Goal: Transaction & Acquisition: Purchase product/service

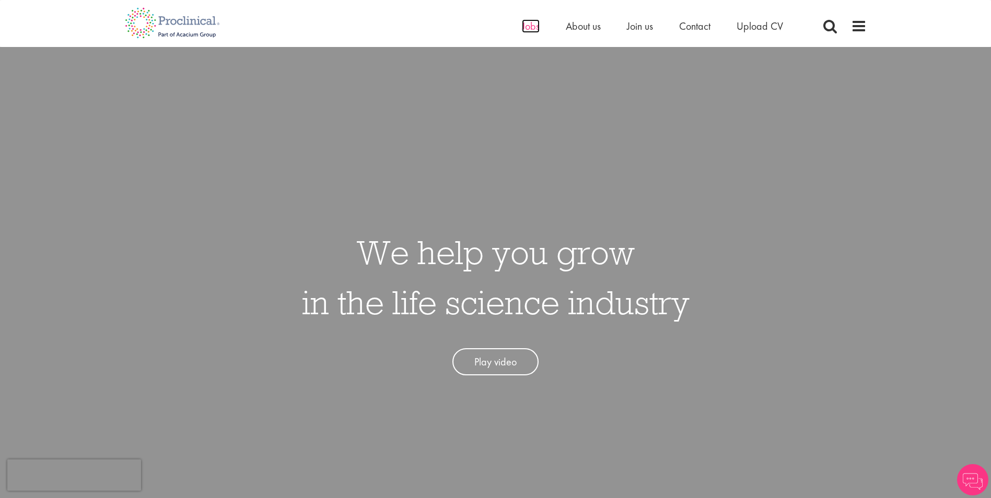
click at [531, 28] on span "Jobs" at bounding box center [531, 26] width 18 height 14
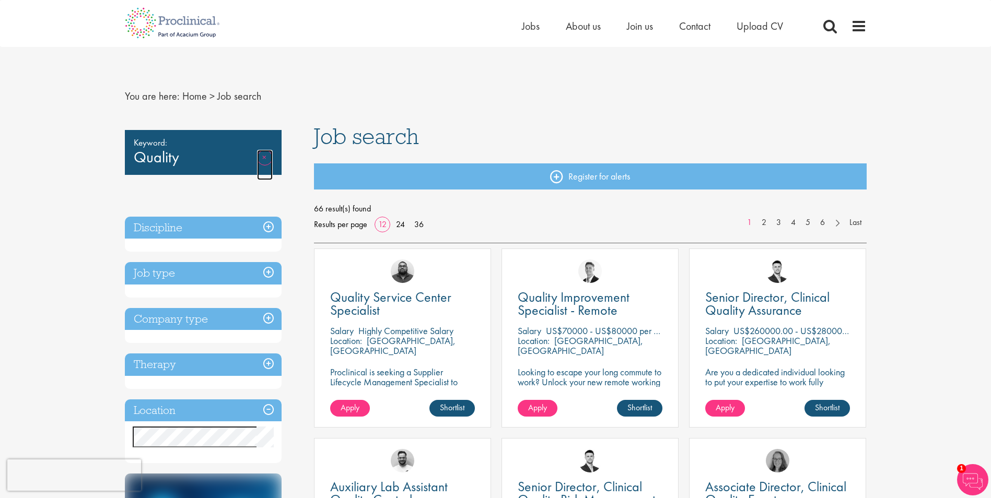
click at [264, 159] on link "Remove" at bounding box center [265, 165] width 16 height 30
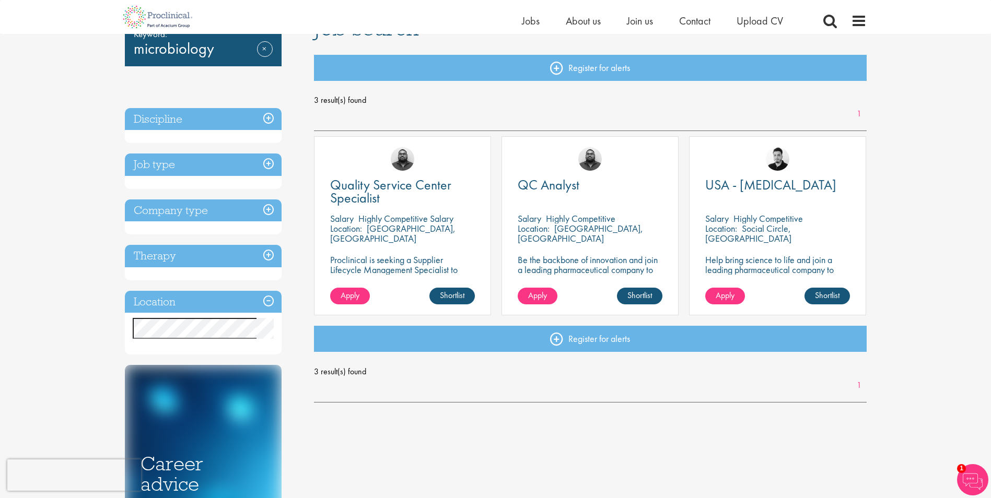
scroll to position [104, 0]
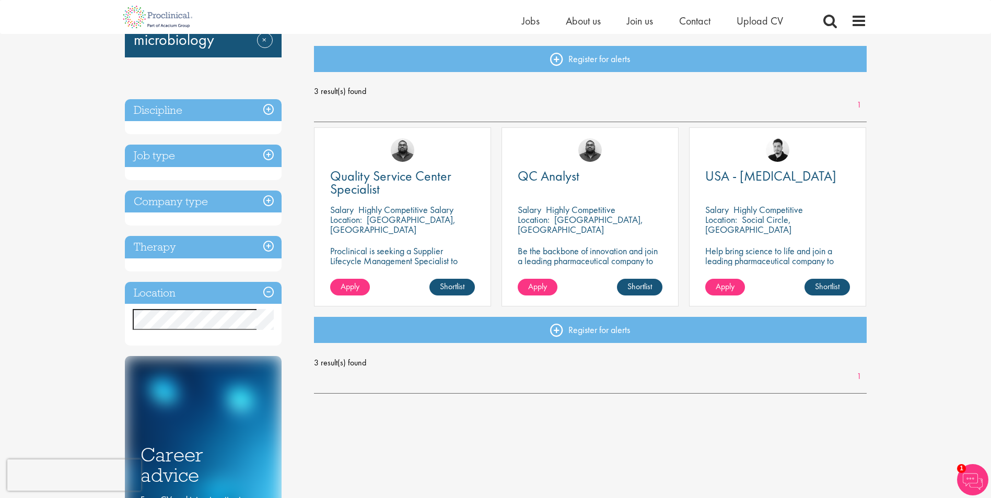
click at [208, 156] on h3 "Job type" at bounding box center [203, 156] width 157 height 22
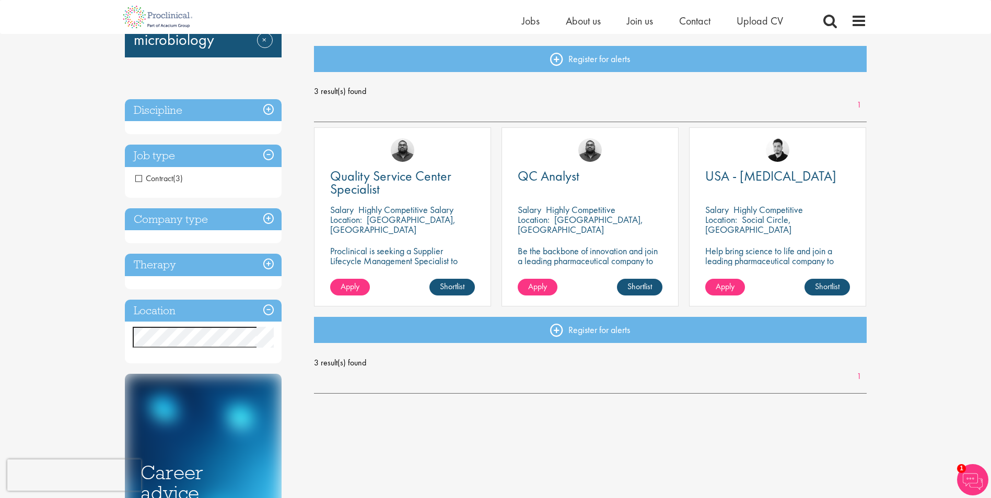
click at [134, 178] on li "Contract (3)" at bounding box center [203, 179] width 157 height 18
click at [138, 179] on span "Contract" at bounding box center [154, 178] width 38 height 11
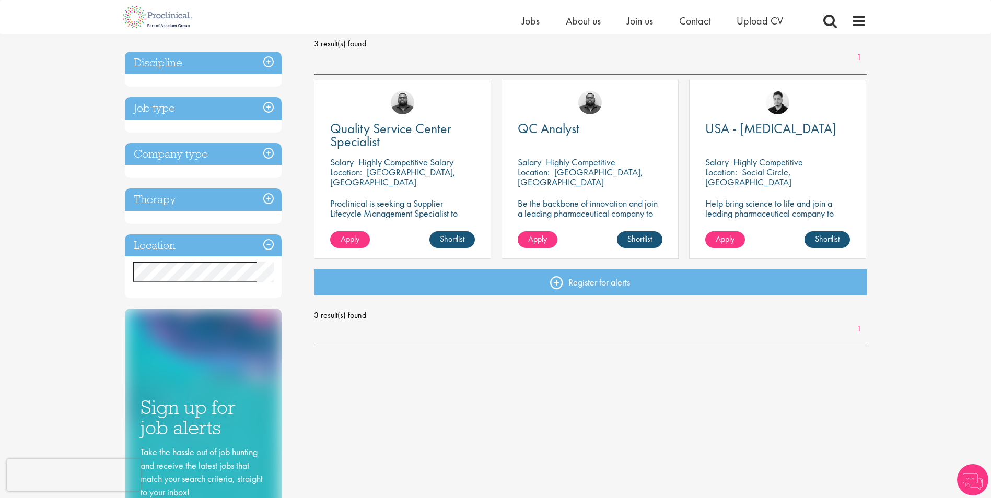
scroll to position [157, 0]
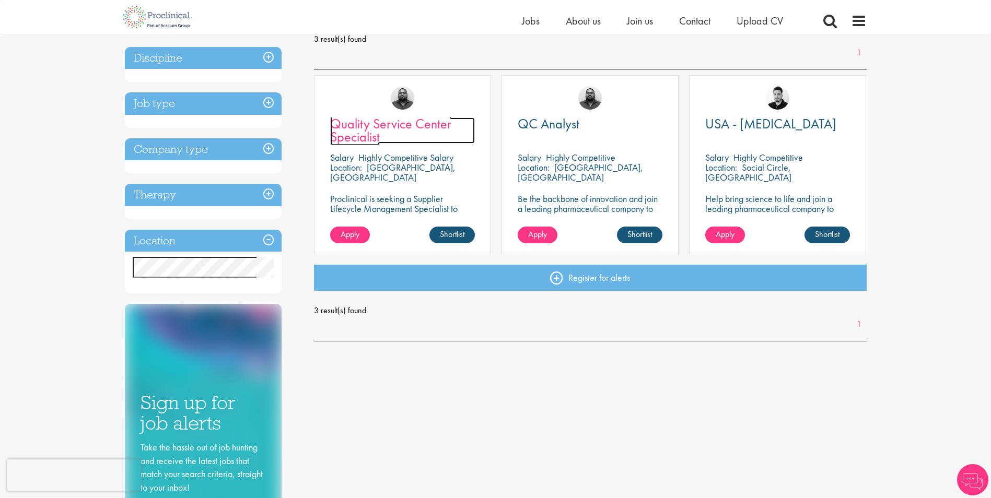
click at [427, 128] on span "Quality Service Center Specialist" at bounding box center [390, 130] width 121 height 31
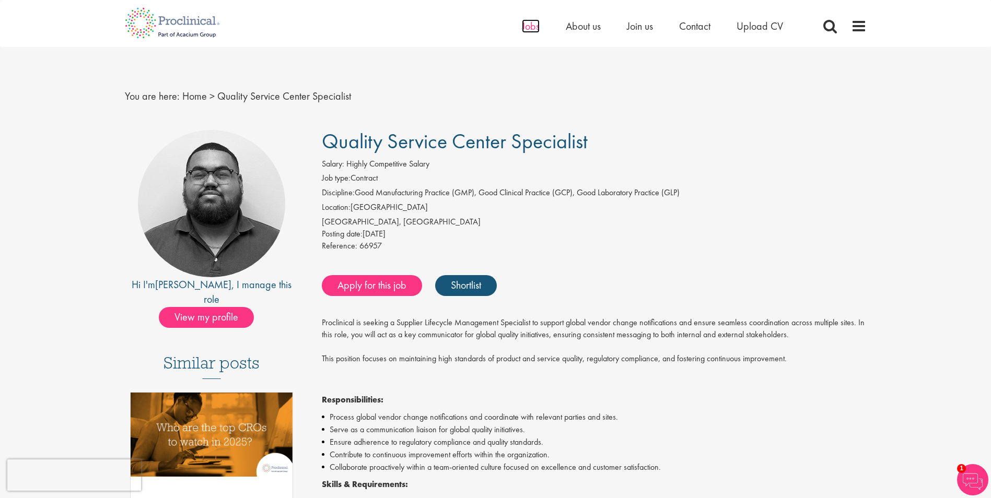
click at [528, 23] on span "Jobs" at bounding box center [531, 26] width 18 height 14
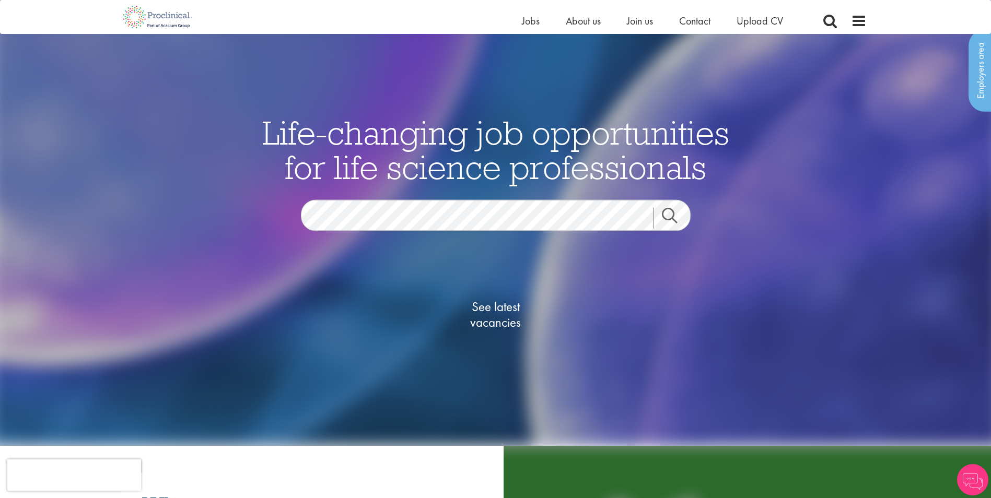
scroll to position [52, 0]
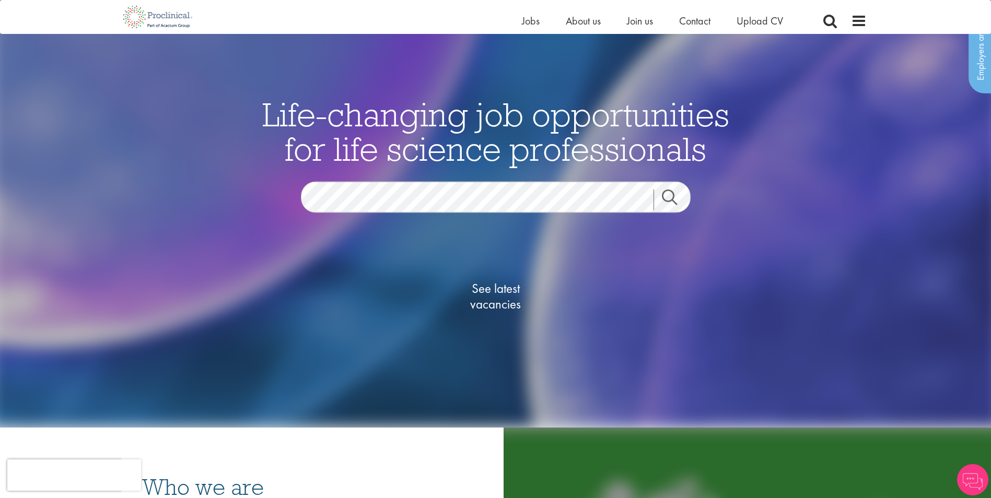
click at [672, 193] on link "Search" at bounding box center [675, 199] width 45 height 21
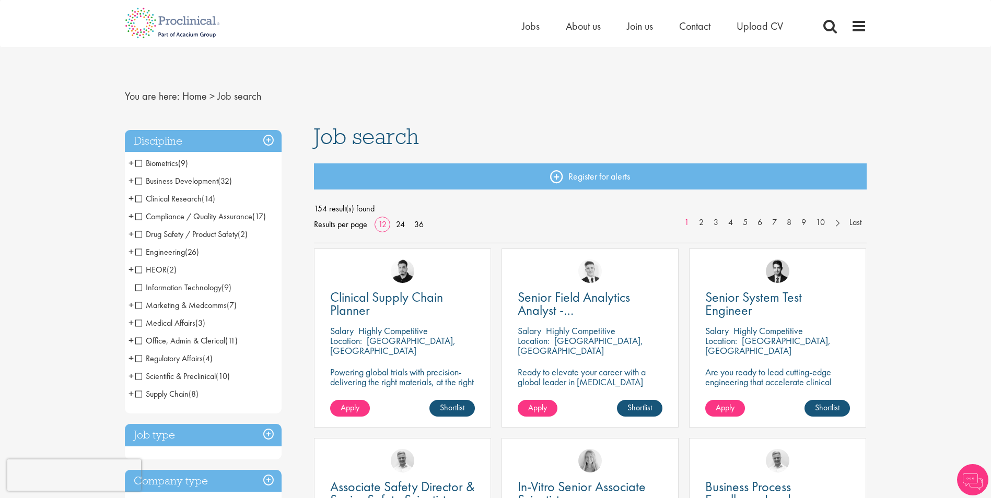
click at [138, 356] on span "Regulatory Affairs" at bounding box center [168, 358] width 67 height 11
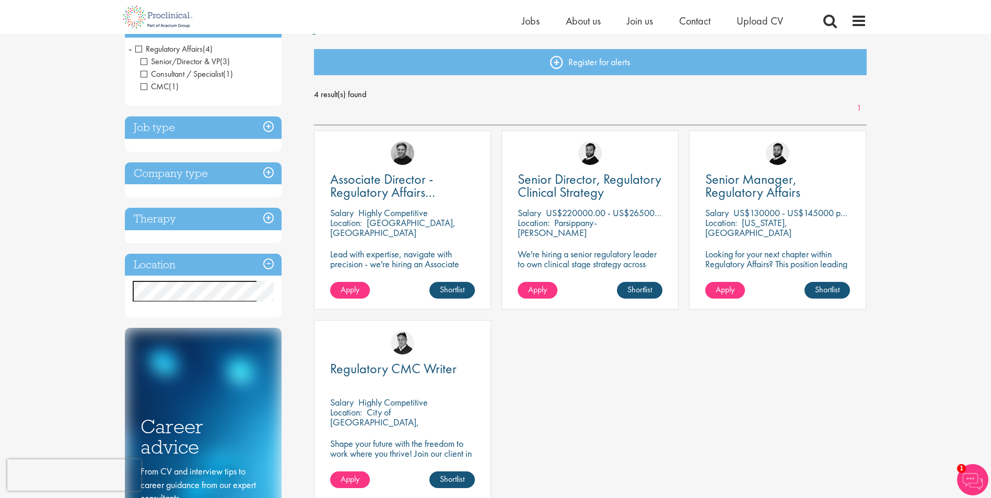
scroll to position [157, 0]
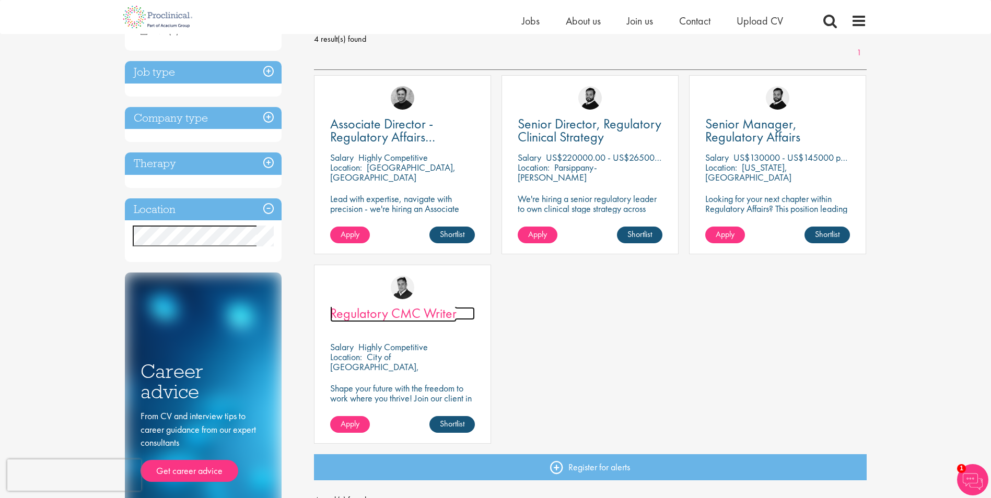
click at [362, 311] on span "Regulatory CMC Writer" at bounding box center [393, 313] width 126 height 18
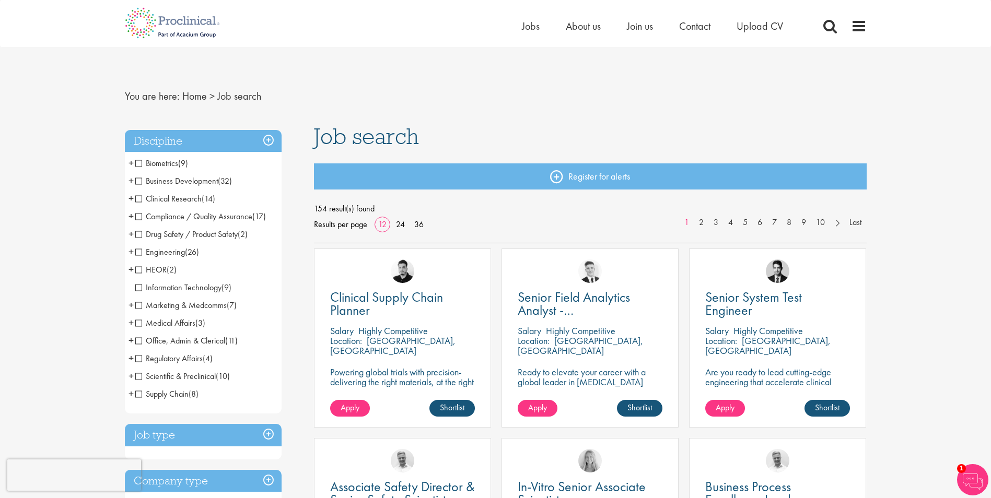
click at [139, 216] on span "Compliance / Quality Assurance" at bounding box center [193, 216] width 117 height 11
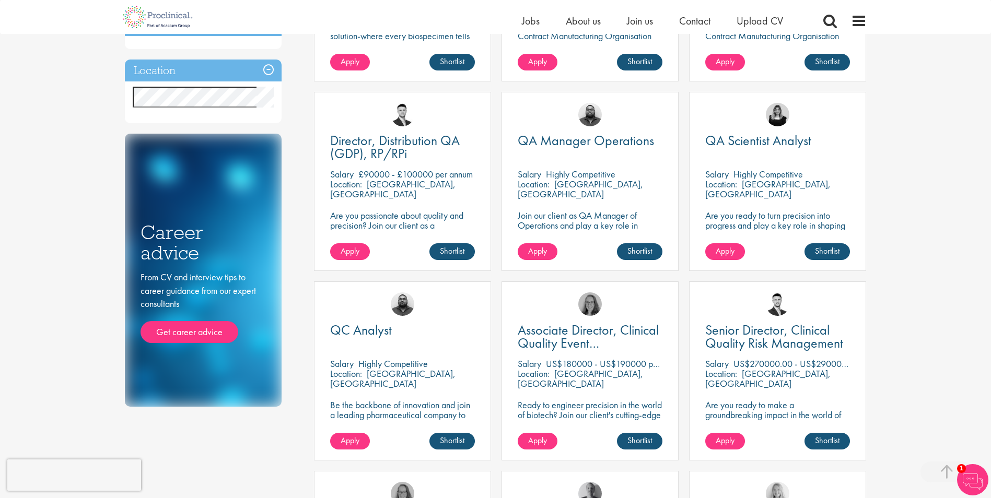
scroll to position [313, 0]
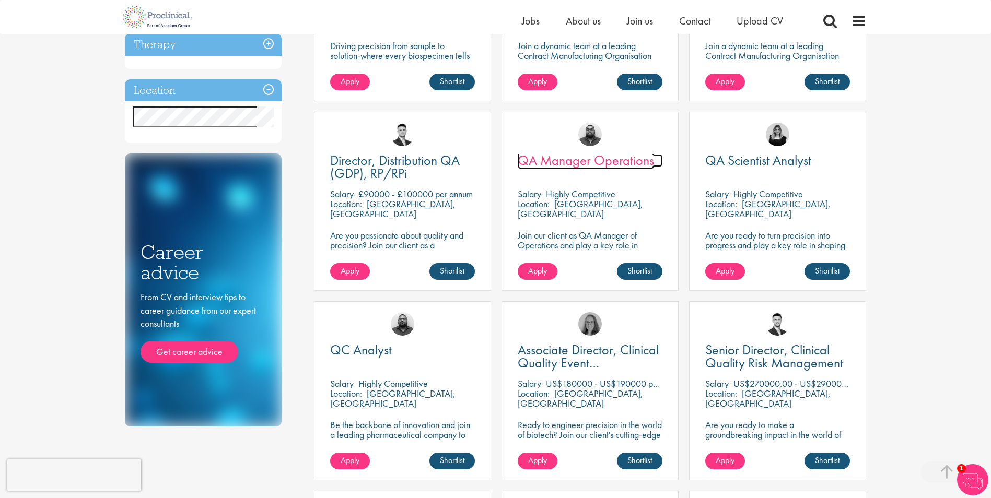
click at [551, 166] on span "QA Manager Operations" at bounding box center [586, 160] width 136 height 18
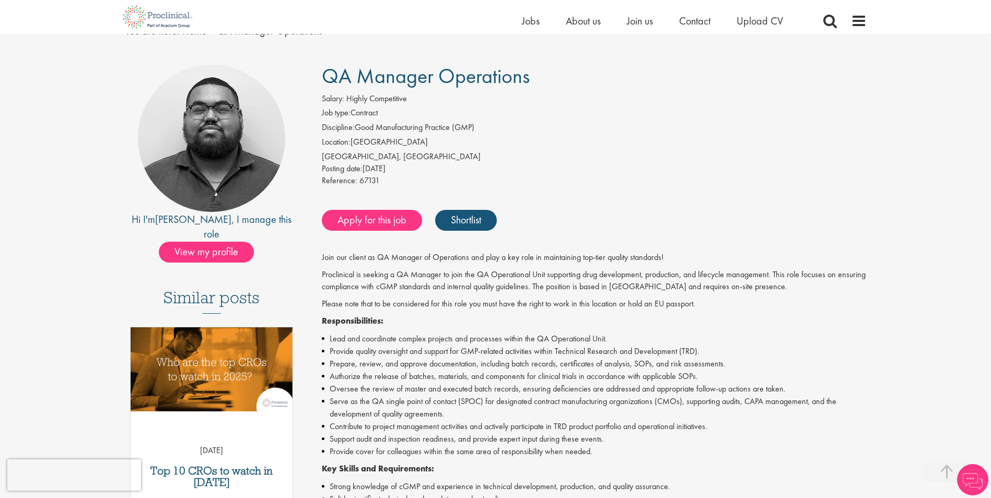
scroll to position [366, 0]
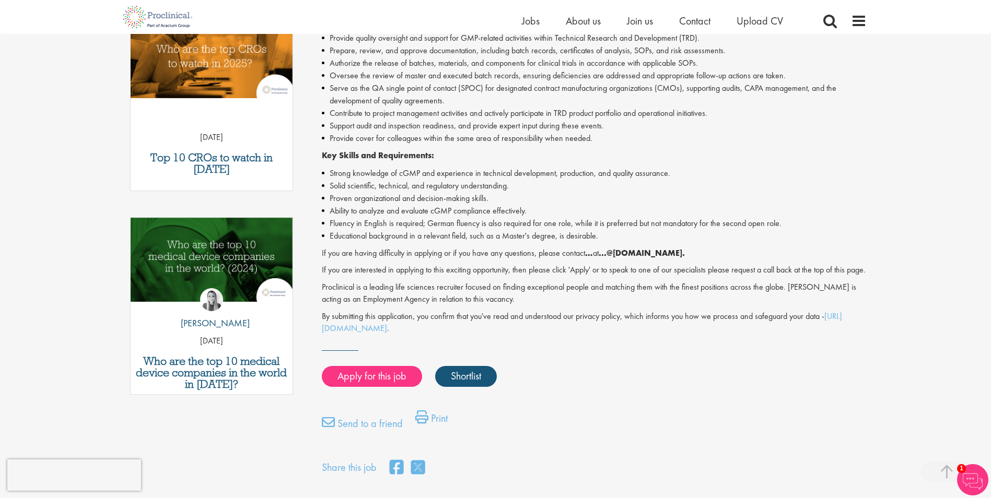
click at [609, 252] on strong "...@proclinical.com." at bounding box center [641, 253] width 86 height 11
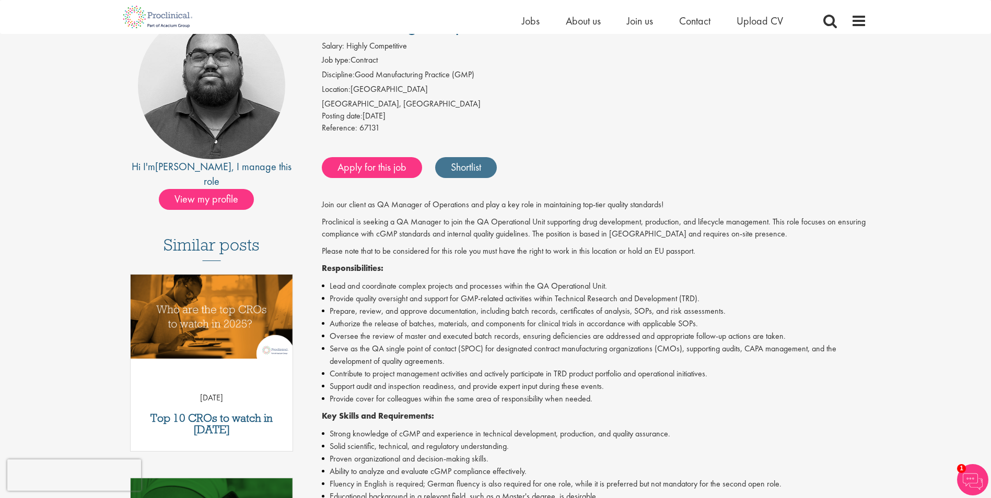
scroll to position [313, 0]
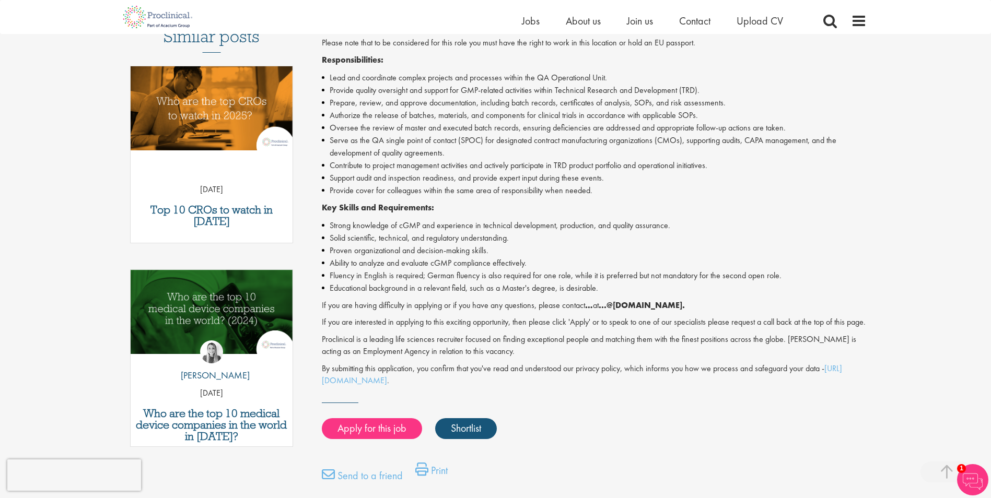
click at [653, 304] on strong "...@proclinical.com." at bounding box center [641, 305] width 86 height 11
click at [620, 308] on strong "...@proclinical.com." at bounding box center [641, 305] width 86 height 11
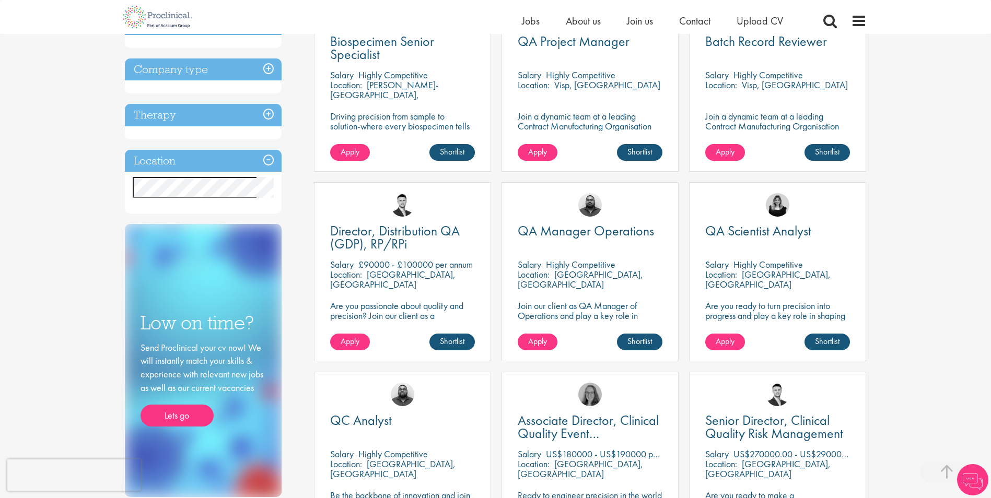
scroll to position [157, 0]
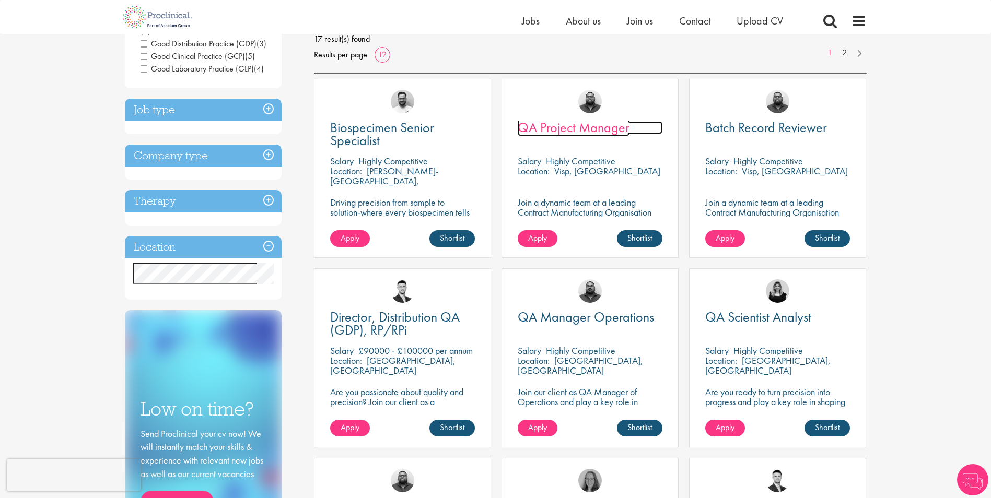
click at [581, 128] on span "QA Project Manager" at bounding box center [574, 128] width 112 height 18
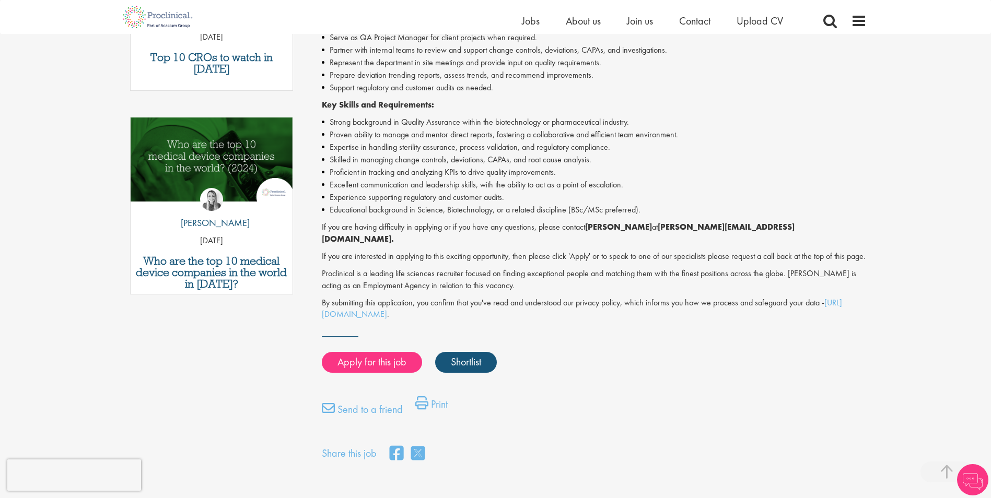
scroll to position [470, 0]
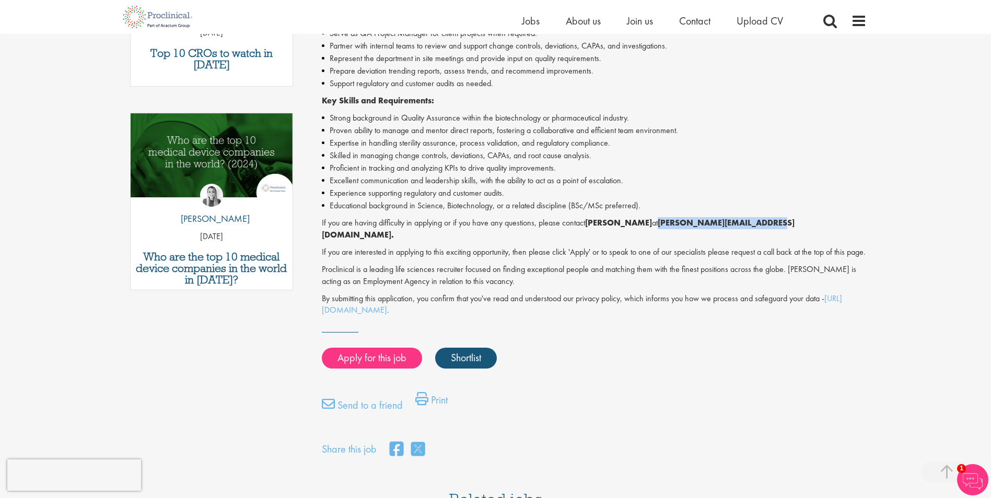
drag, startPoint x: 769, startPoint y: 225, endPoint x: 660, endPoint y: 228, distance: 109.2
click at [660, 228] on p "If you are having difficulty in applying or if you have any questions, please c…" at bounding box center [594, 229] width 545 height 24
click at [790, 219] on p "If you are having difficulty in applying or if you have any questions, please c…" at bounding box center [594, 229] width 545 height 24
click at [762, 224] on strong "[PERSON_NAME][EMAIL_ADDRESS][DOMAIN_NAME]." at bounding box center [558, 228] width 473 height 23
drag, startPoint x: 759, startPoint y: 223, endPoint x: 660, endPoint y: 224, distance: 99.2
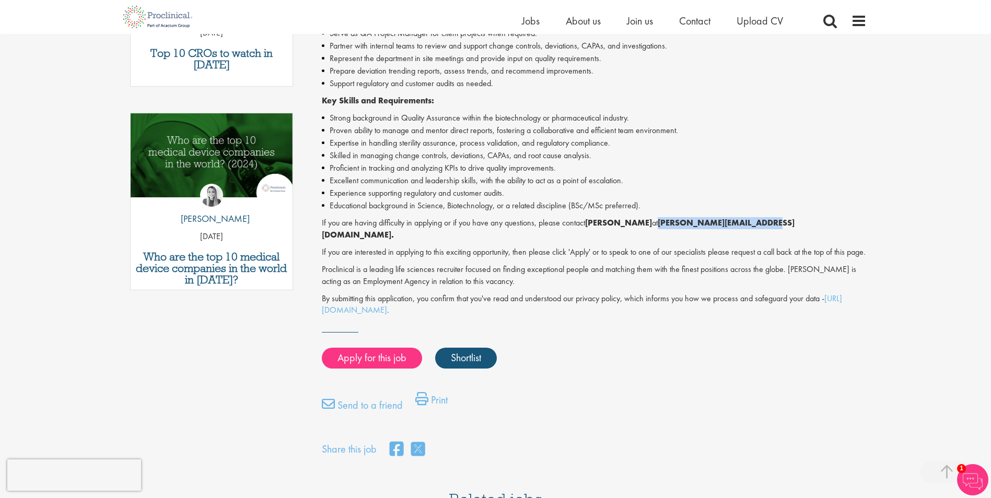
click at [660, 224] on strong "[PERSON_NAME][EMAIL_ADDRESS][DOMAIN_NAME]." at bounding box center [558, 228] width 473 height 23
copy strong "[PERSON_NAME][EMAIL_ADDRESS][DOMAIN_NAME]"
click at [764, 221] on p "If you are having difficulty in applying or if you have any questions, please c…" at bounding box center [594, 229] width 545 height 24
drag, startPoint x: 760, startPoint y: 222, endPoint x: 657, endPoint y: 222, distance: 102.4
click at [657, 222] on p "If you are having difficulty in applying or if you have any questions, please c…" at bounding box center [594, 229] width 545 height 24
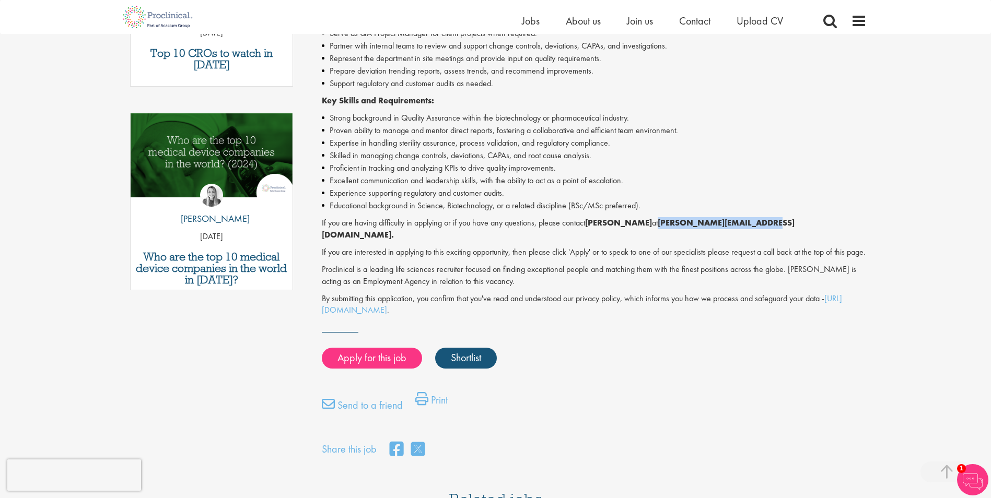
copy strong "[PERSON_NAME][EMAIL_ADDRESS][DOMAIN_NAME]"
